Goal: Use online tool/utility: Utilize a website feature to perform a specific function

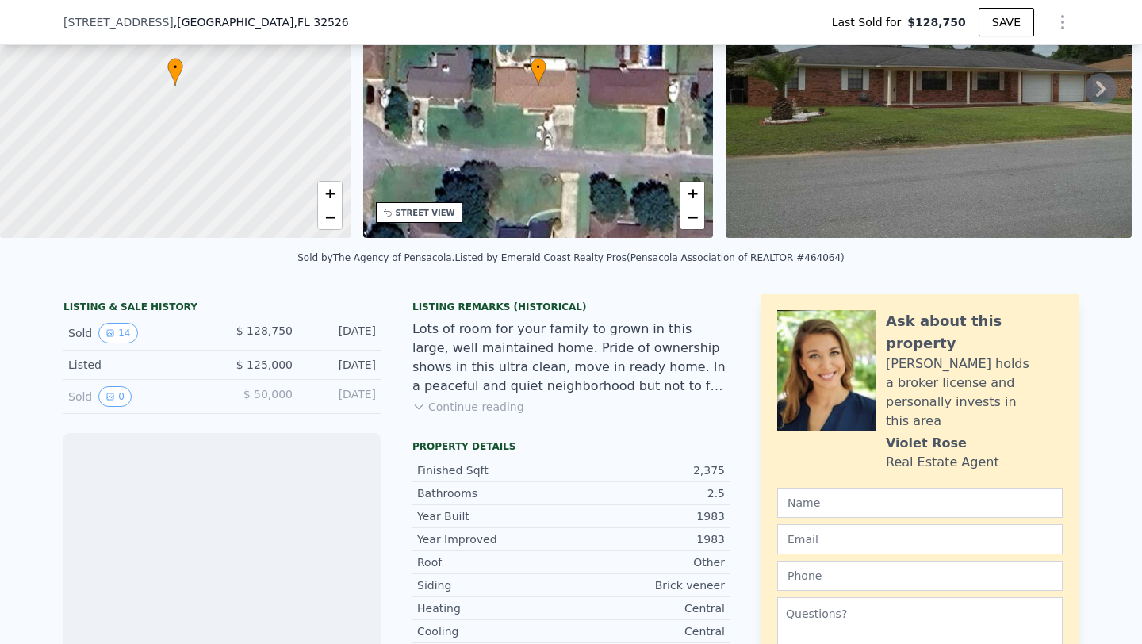
scroll to position [159, 0]
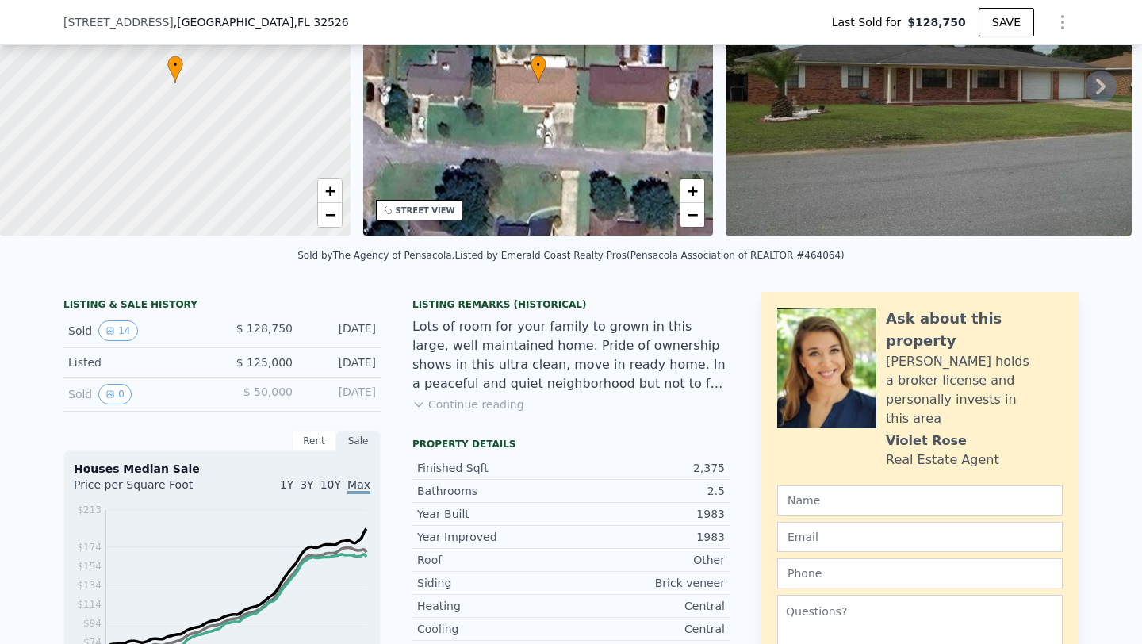
click at [496, 406] on button "Continue reading" at bounding box center [468, 404] width 112 height 16
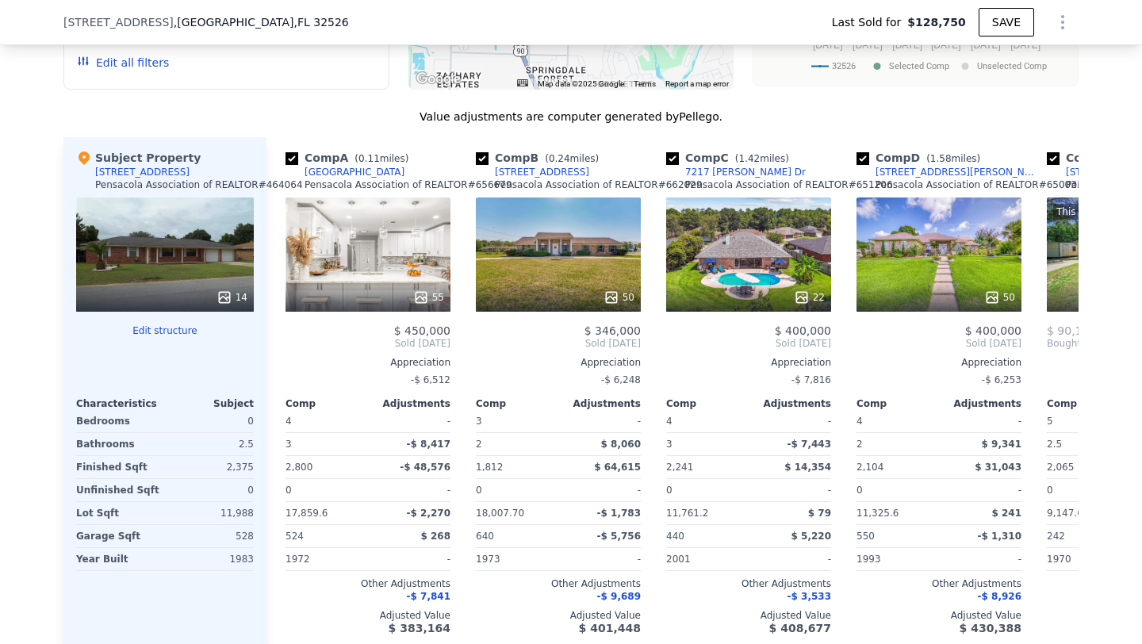
scroll to position [1761, 0]
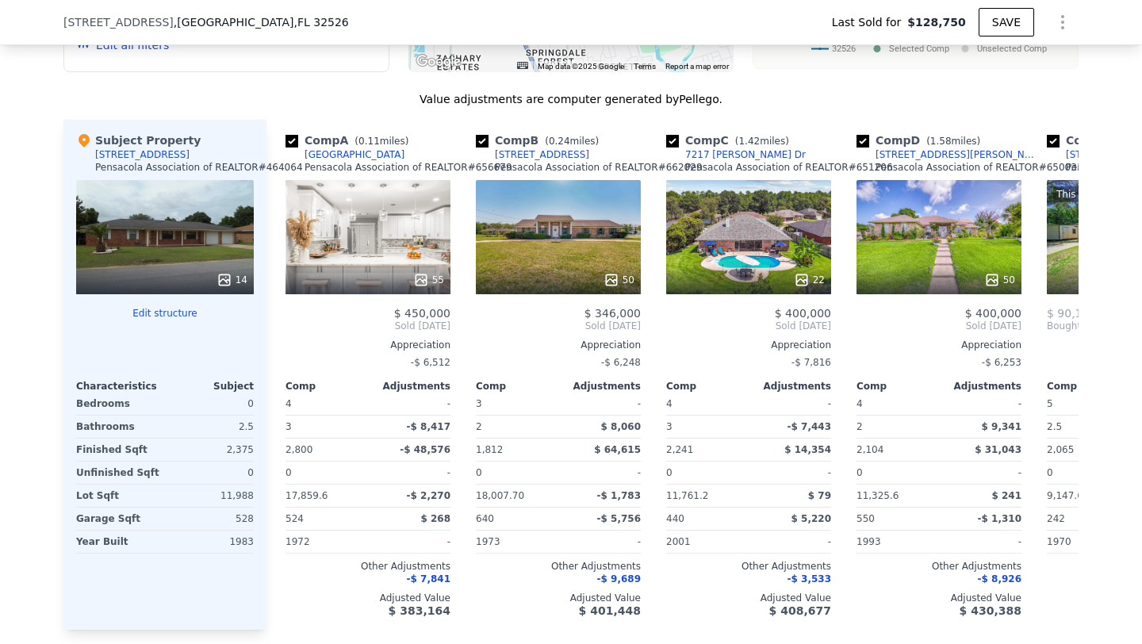
click at [238, 272] on div "14" at bounding box center [231, 280] width 31 height 16
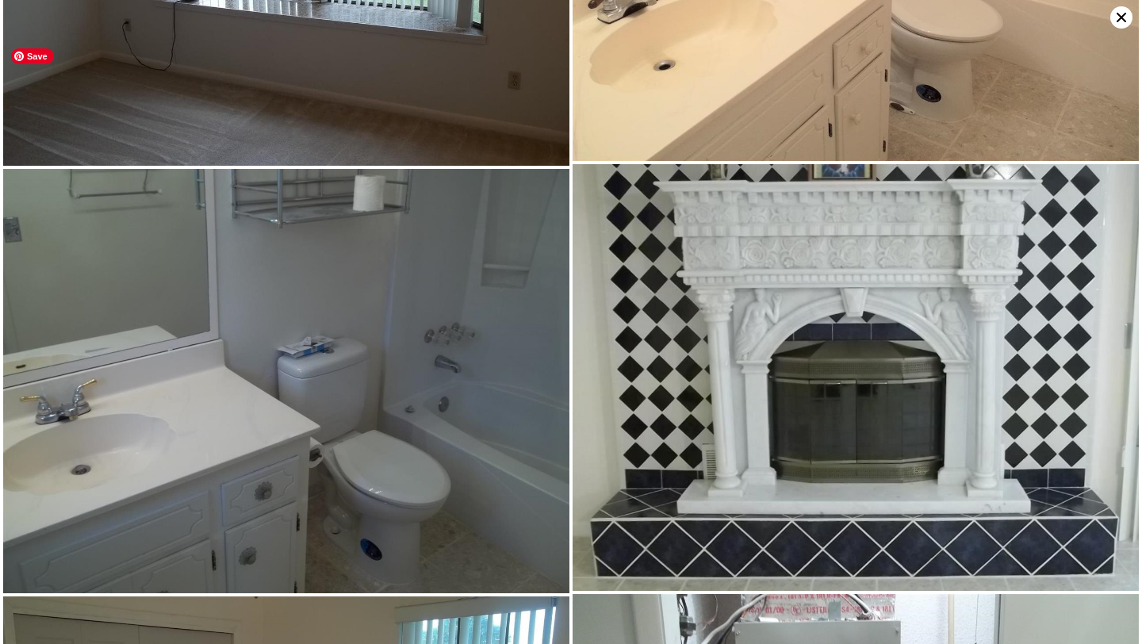
scroll to position [2134, 0]
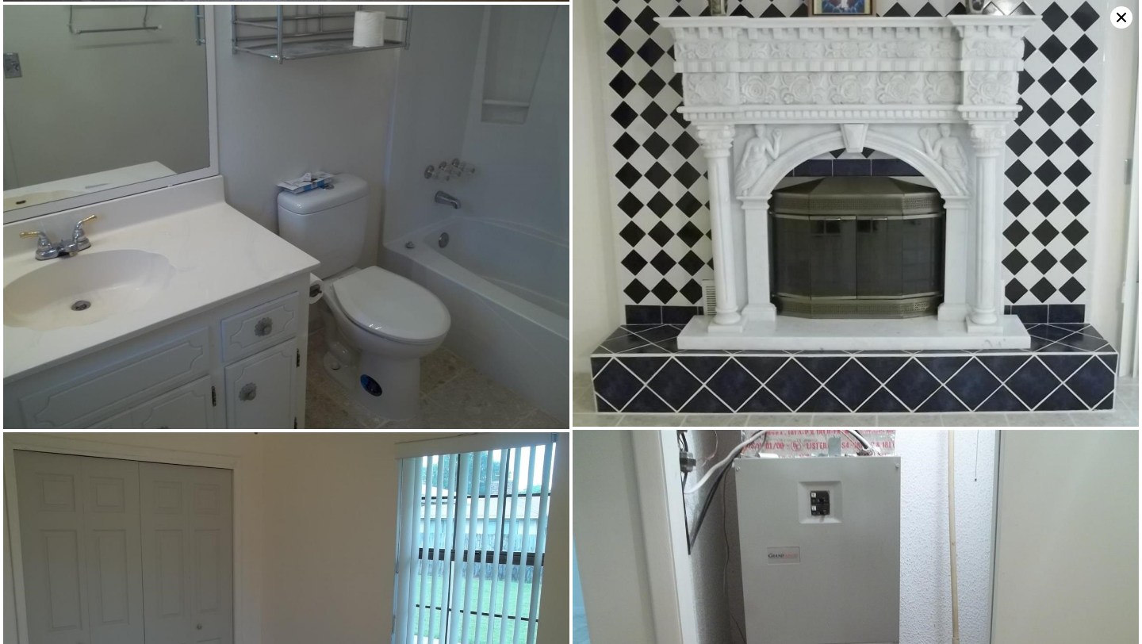
type input "$ 378,000"
type input "$ 217,143"
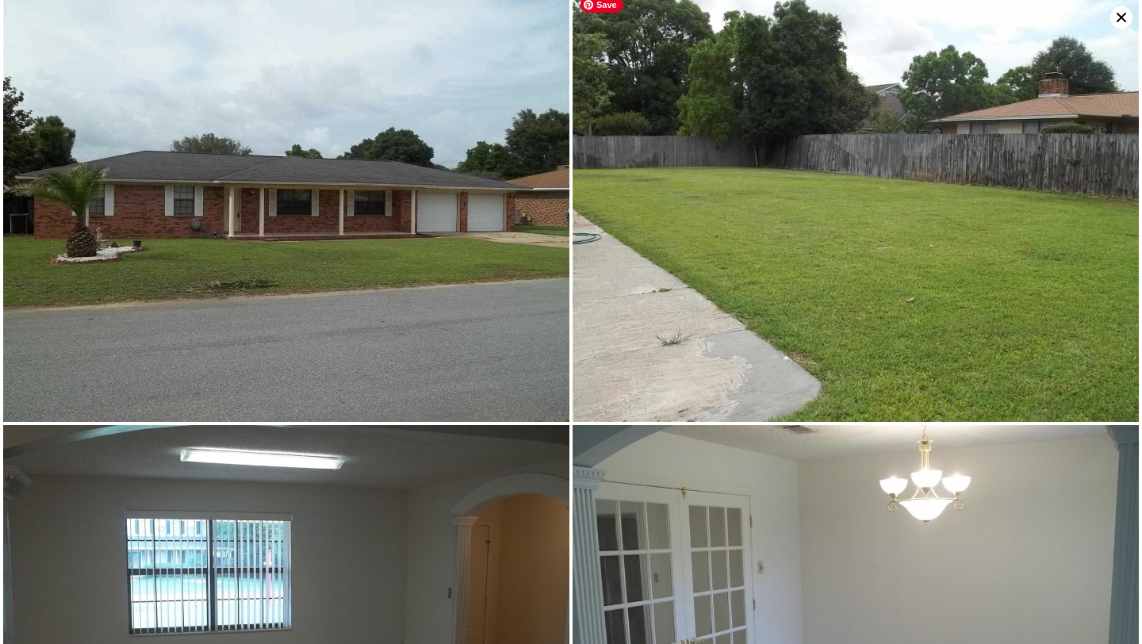
scroll to position [0, 0]
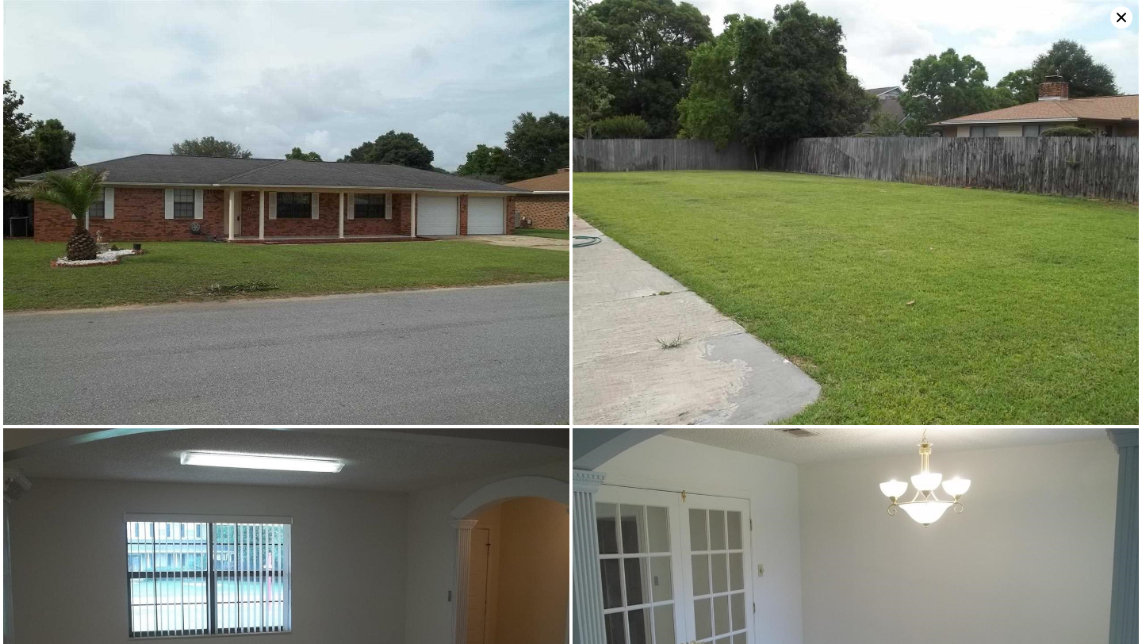
click at [1118, 24] on icon at bounding box center [1121, 17] width 22 height 22
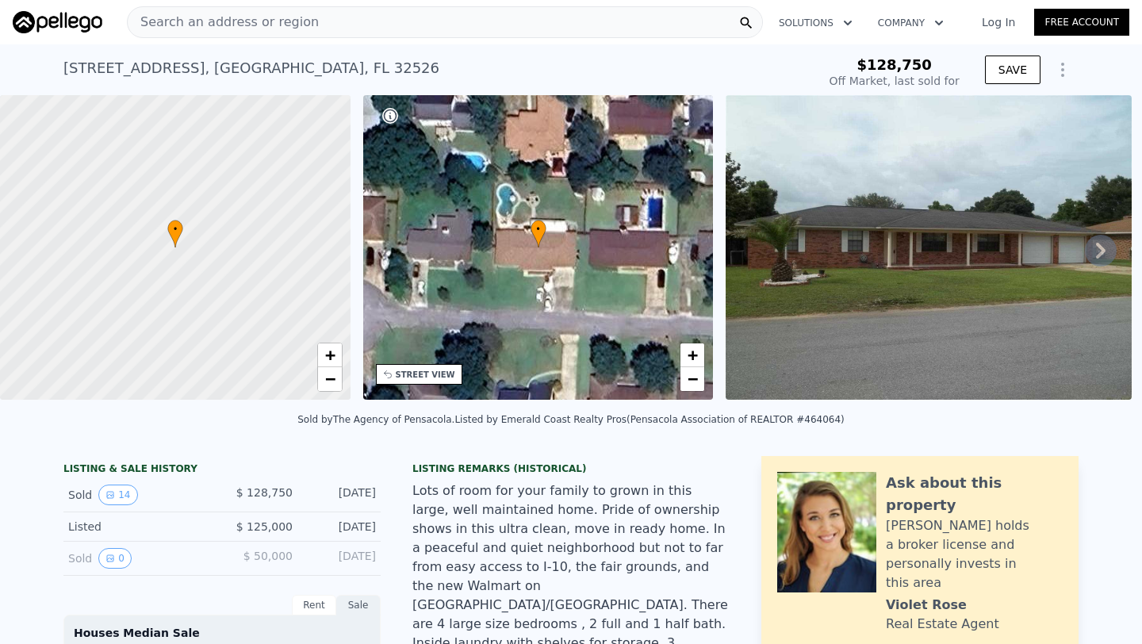
click at [333, 21] on div "Search an address or region" at bounding box center [445, 22] width 636 height 32
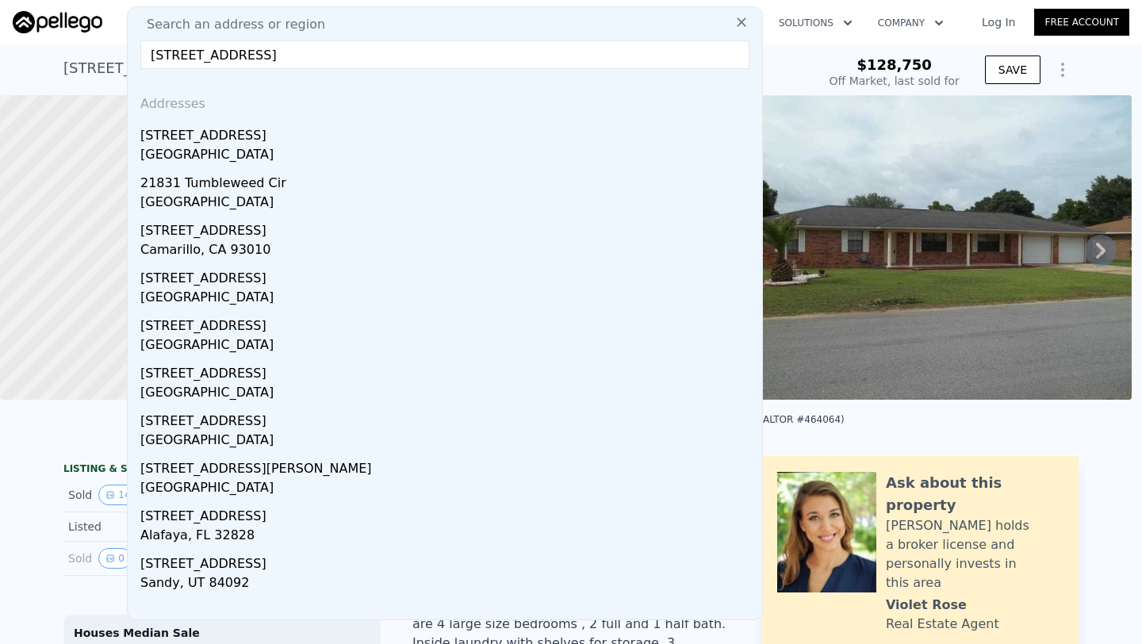
click at [320, 60] on input "2183 Pineview Circle" at bounding box center [444, 54] width 609 height 29
type input "2183 Pineview Circle"
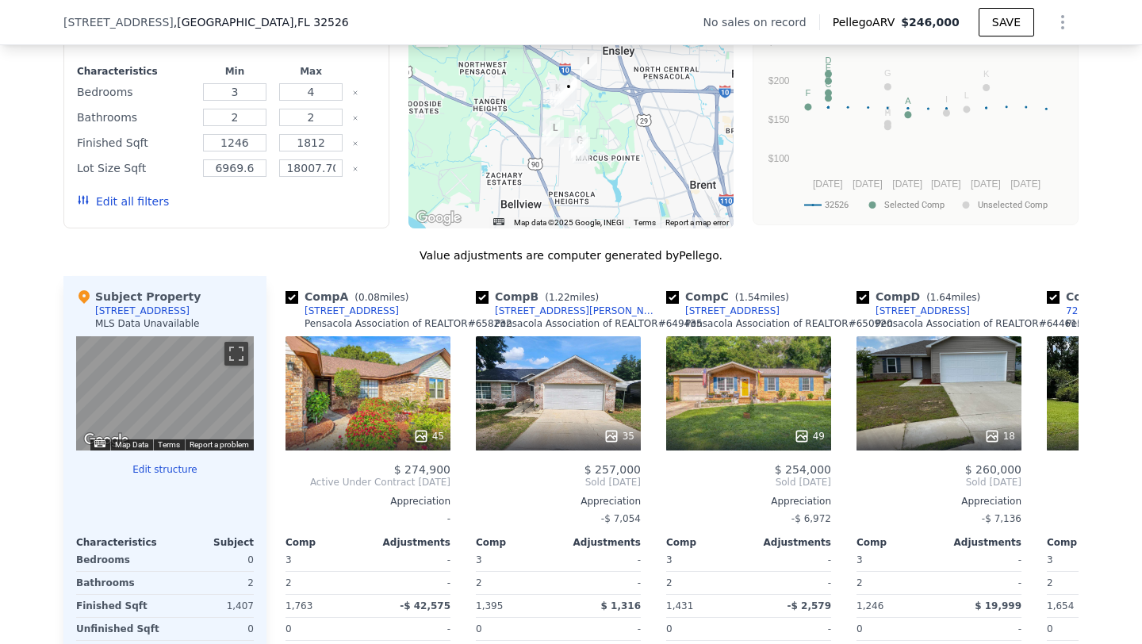
scroll to position [1325, 0]
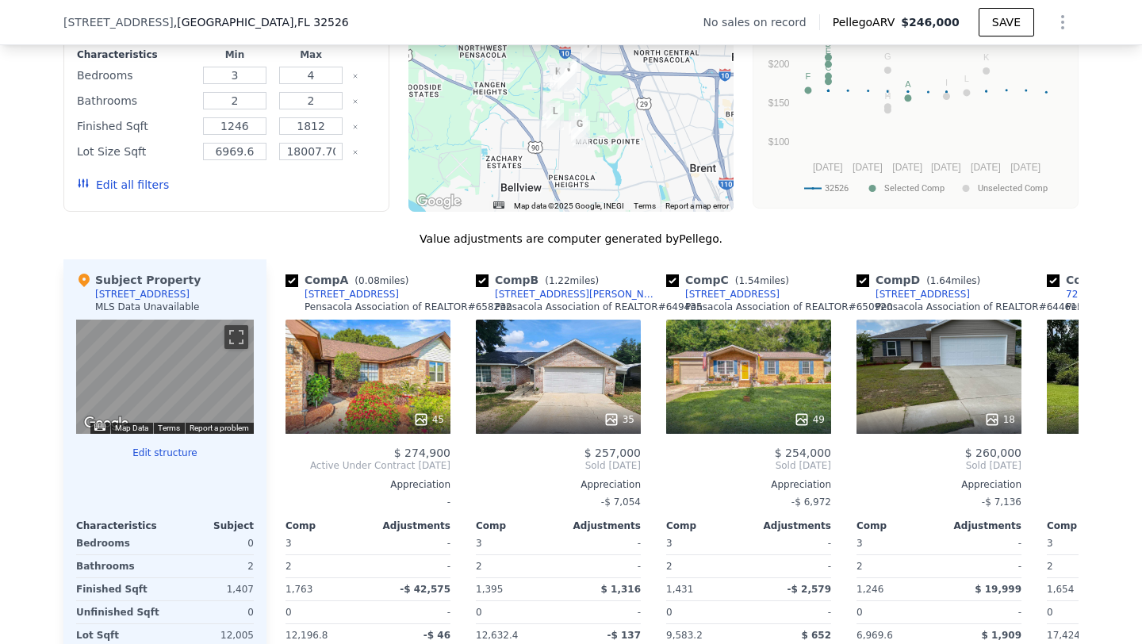
click at [98, 428] on img "Keyboard shortcuts" at bounding box center [99, 426] width 11 height 7
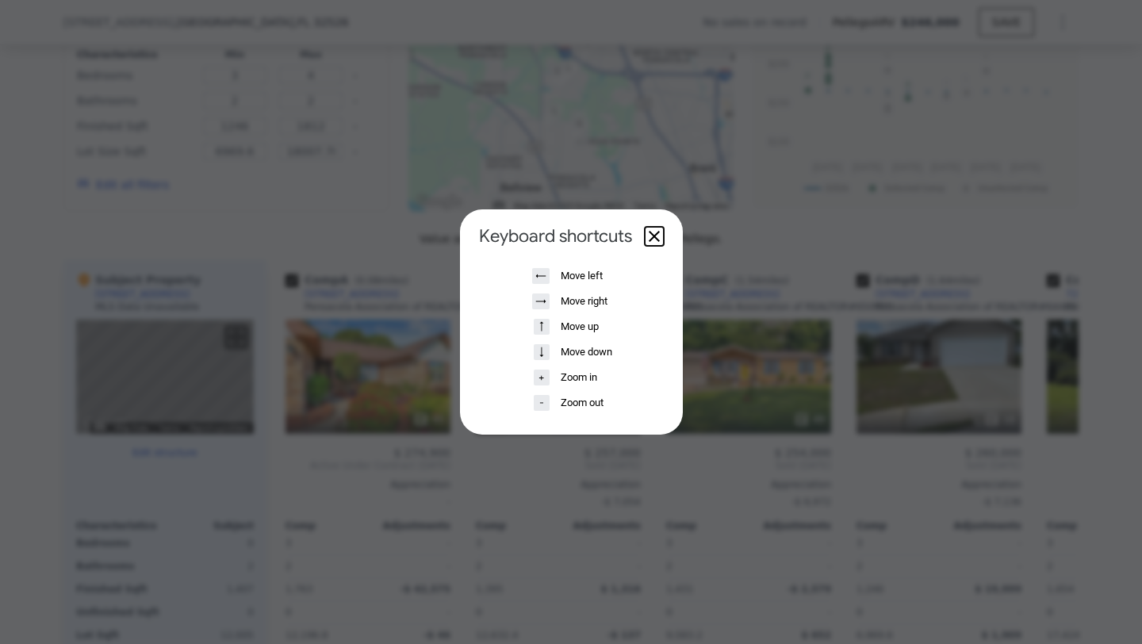
click at [652, 233] on button "Close dialog" at bounding box center [654, 236] width 19 height 19
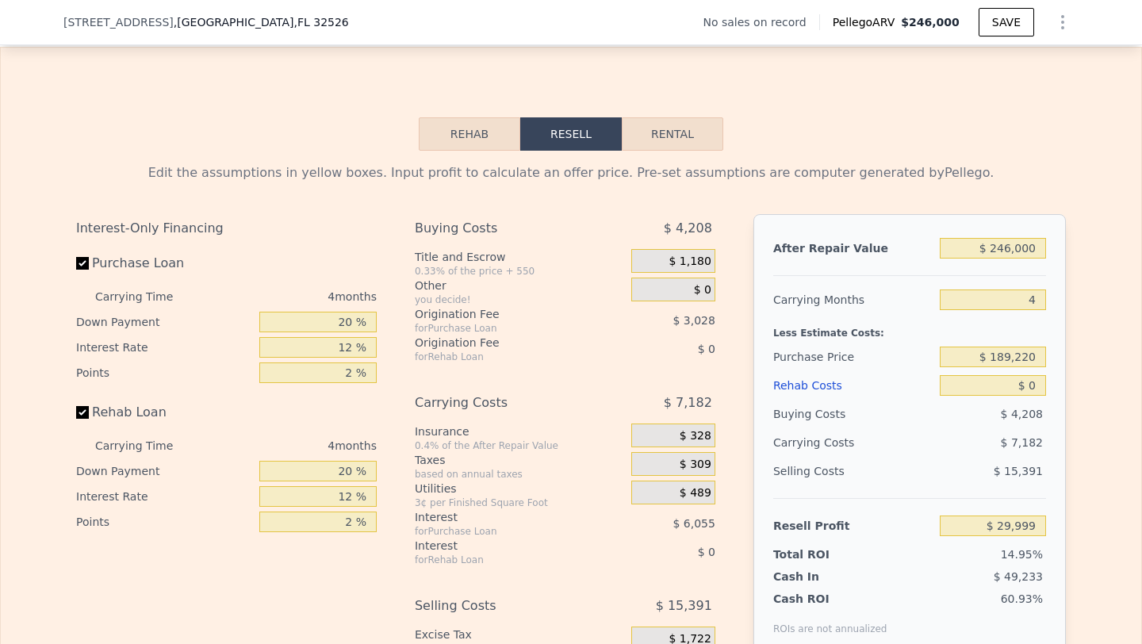
scroll to position [2144, 0]
click at [483, 129] on button "Rehab" at bounding box center [469, 134] width 101 height 33
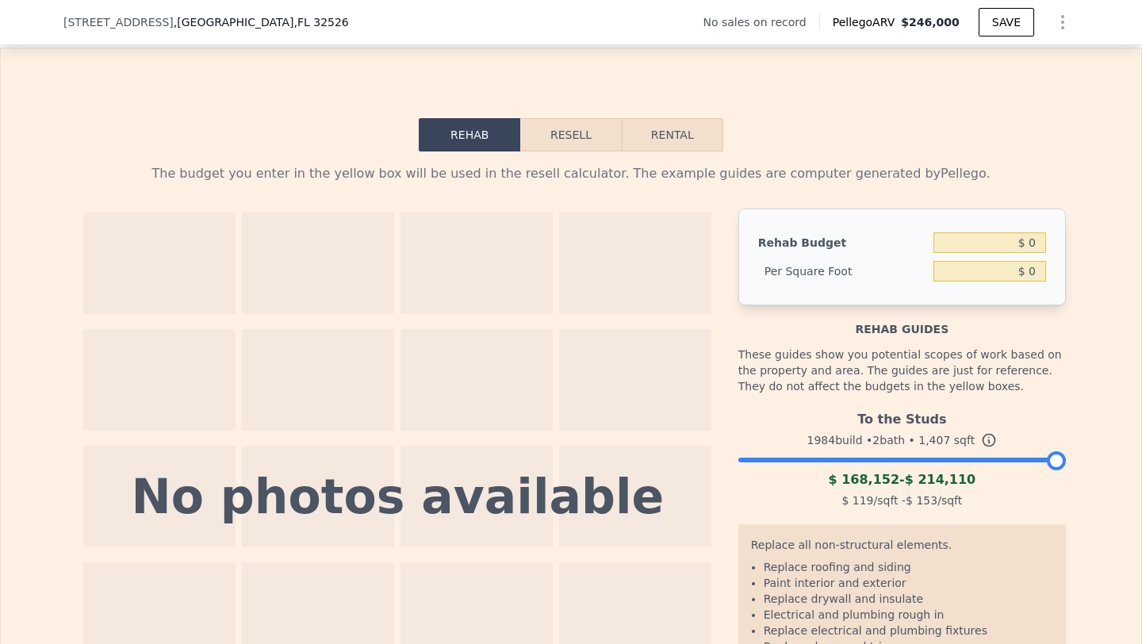
click at [568, 123] on button "Resell" at bounding box center [570, 134] width 101 height 33
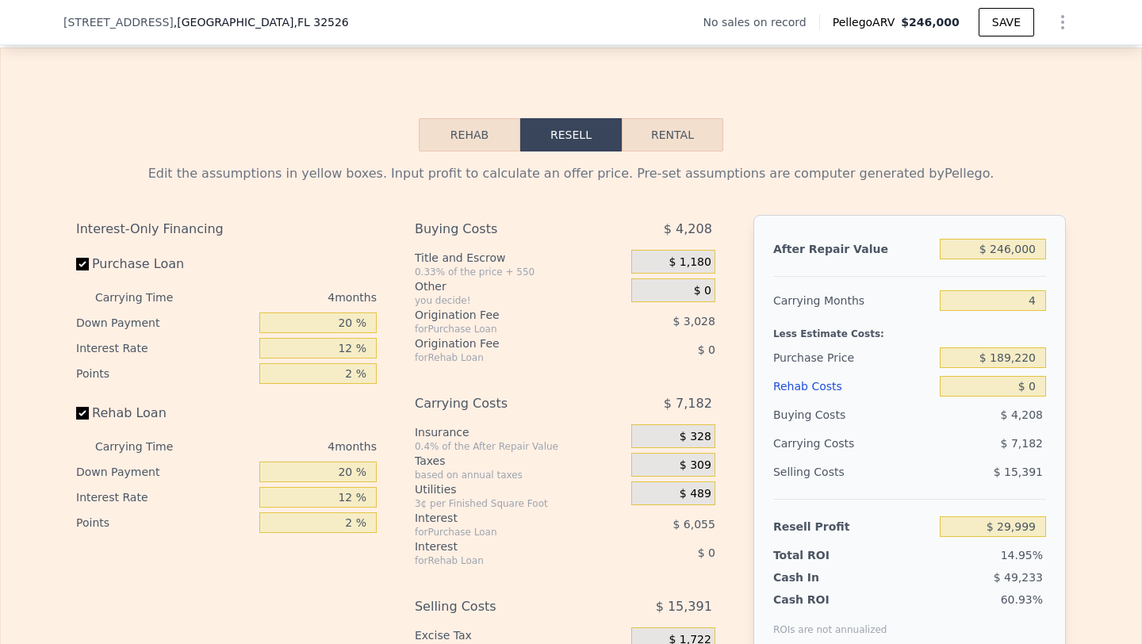
click at [668, 127] on button "Rental" at bounding box center [672, 134] width 101 height 33
select select "30"
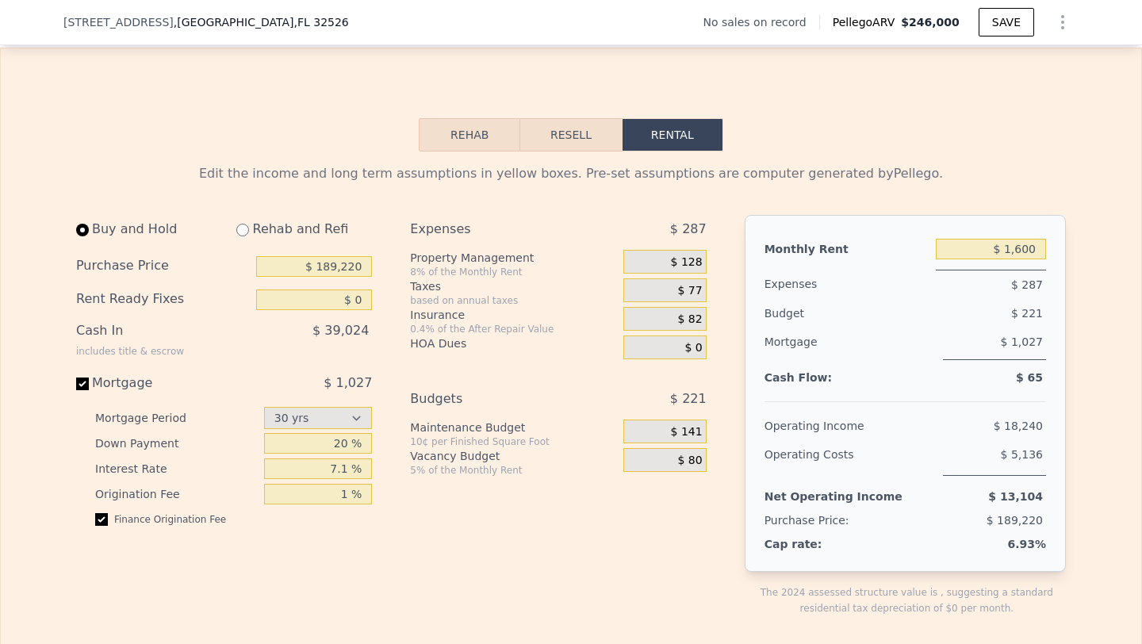
click at [583, 131] on button "Resell" at bounding box center [570, 134] width 101 height 33
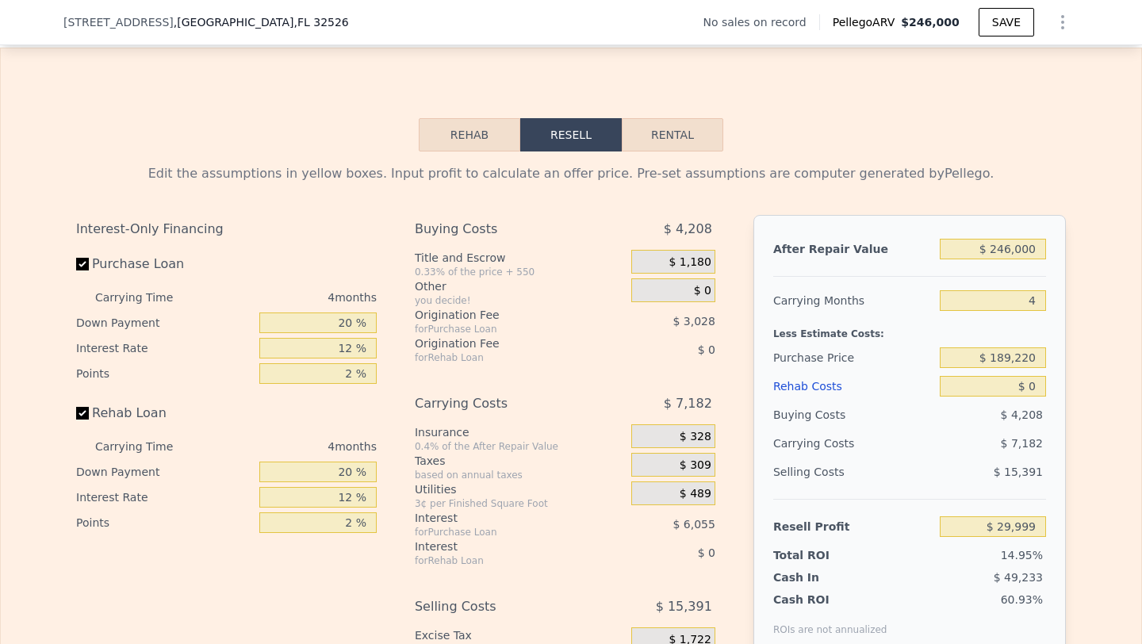
click at [668, 133] on button "Rental" at bounding box center [672, 134] width 101 height 33
select select "30"
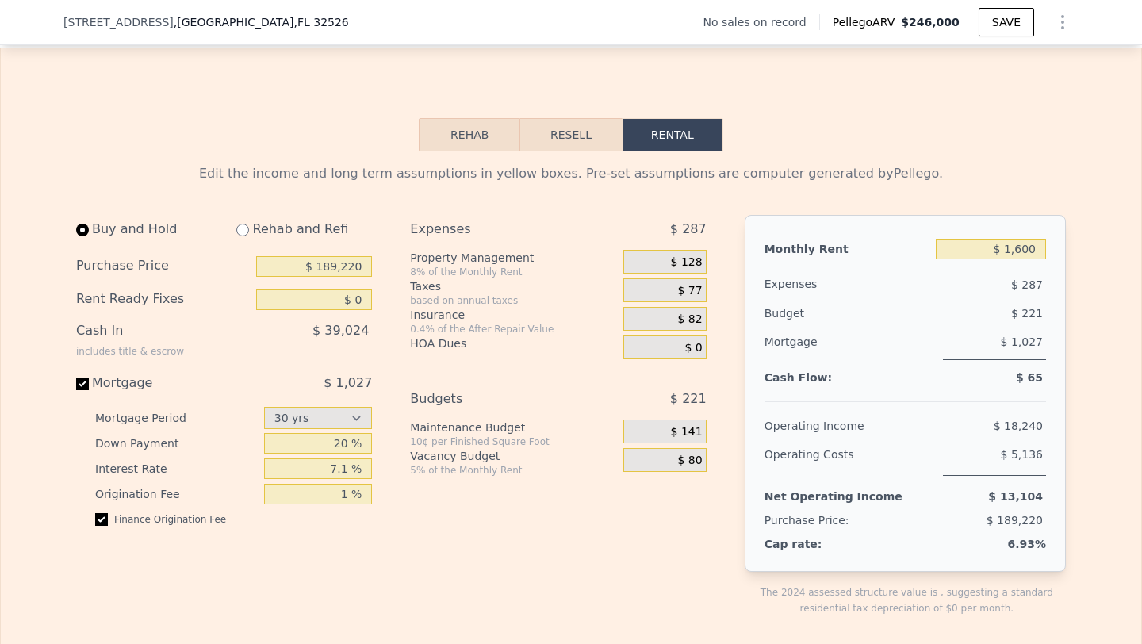
click at [579, 129] on button "Resell" at bounding box center [570, 134] width 101 height 33
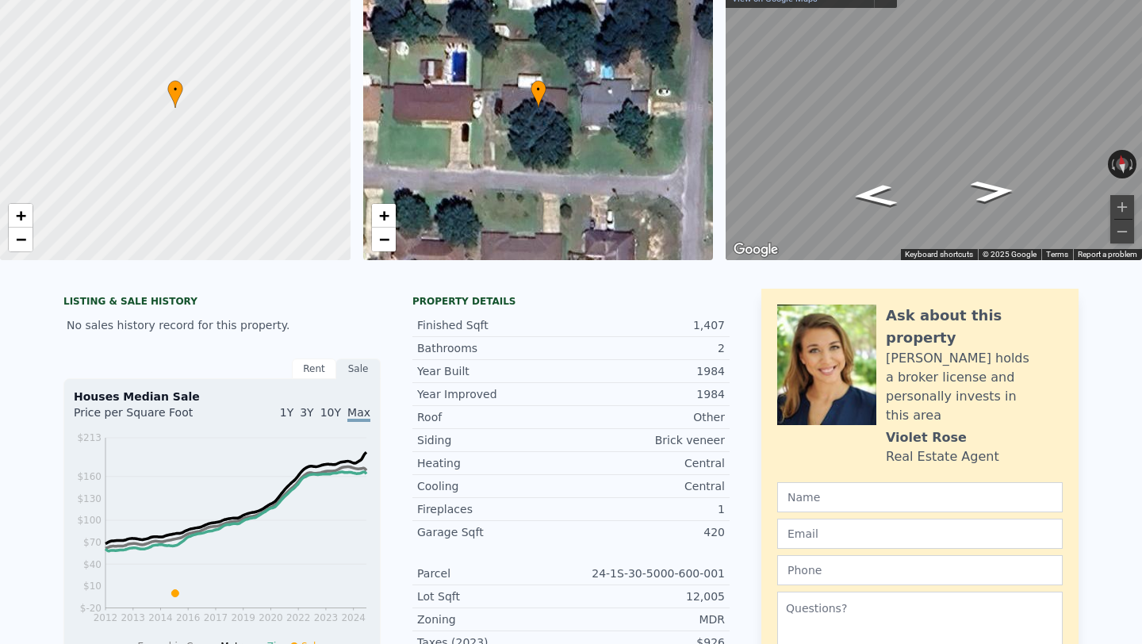
scroll to position [0, 0]
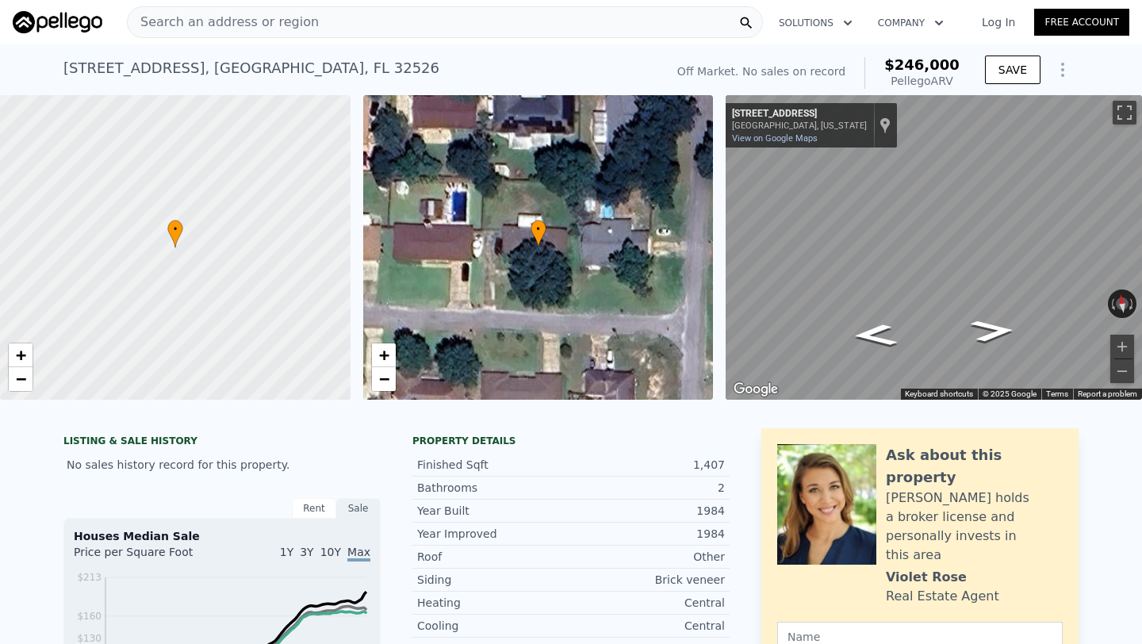
click at [771, 71] on div "Off Market. No sales on record" at bounding box center [761, 71] width 168 height 16
